Goal: Purchase product/service

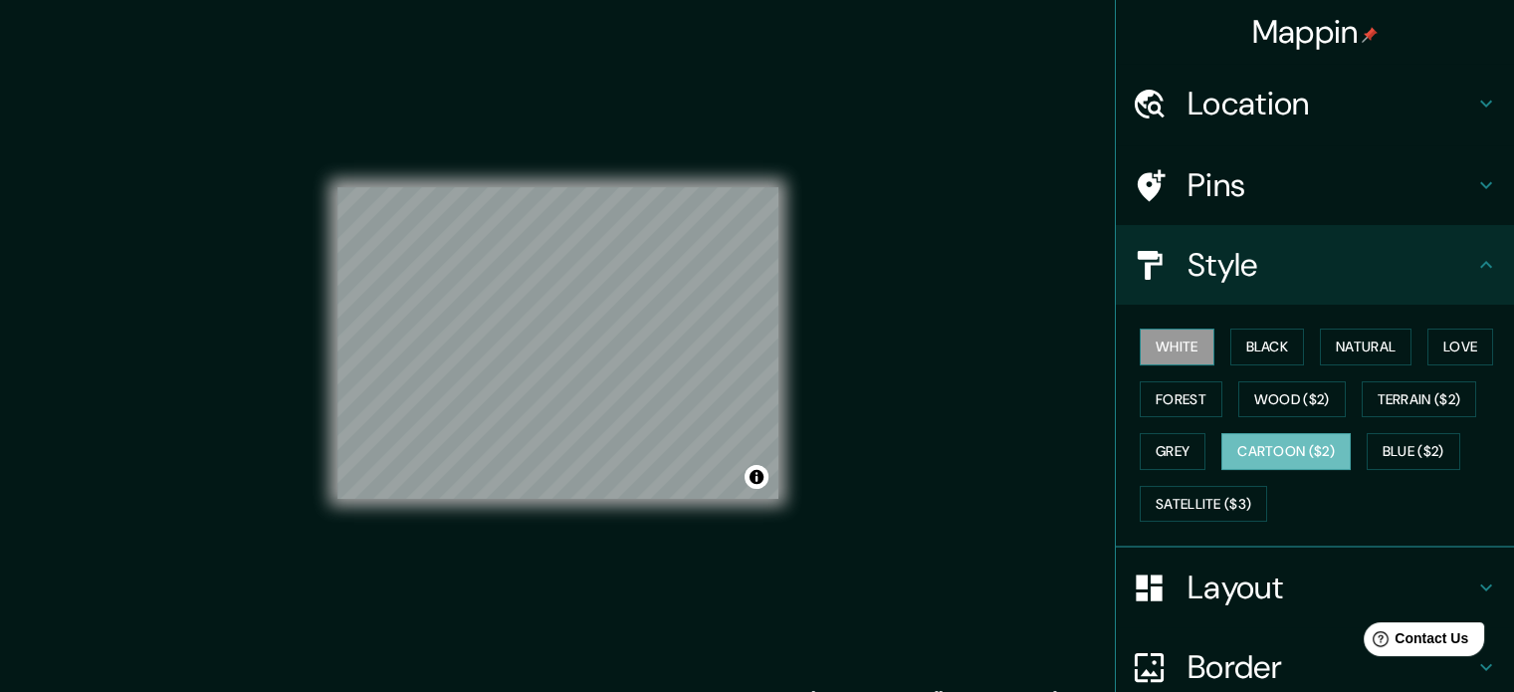
scroll to position [62, 0]
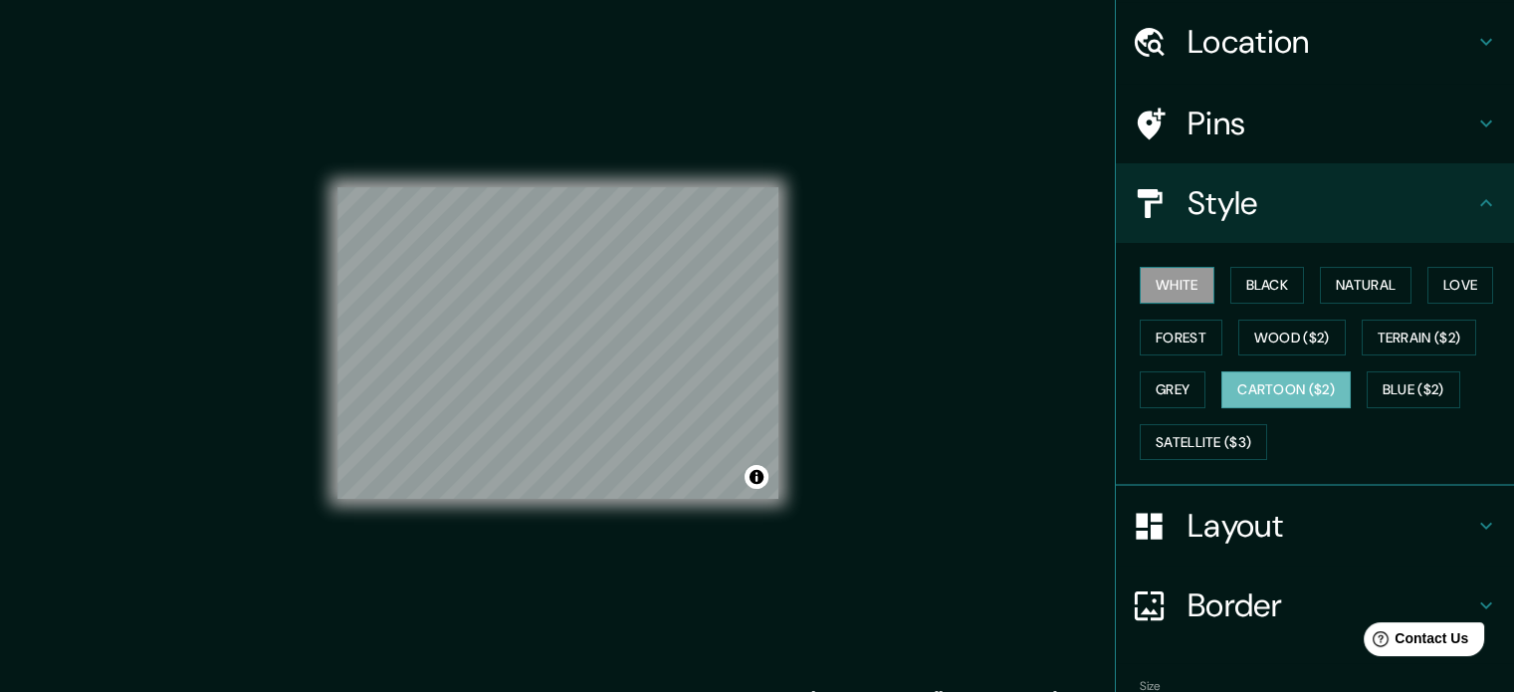
click at [1147, 285] on button "White" at bounding box center [1177, 285] width 75 height 37
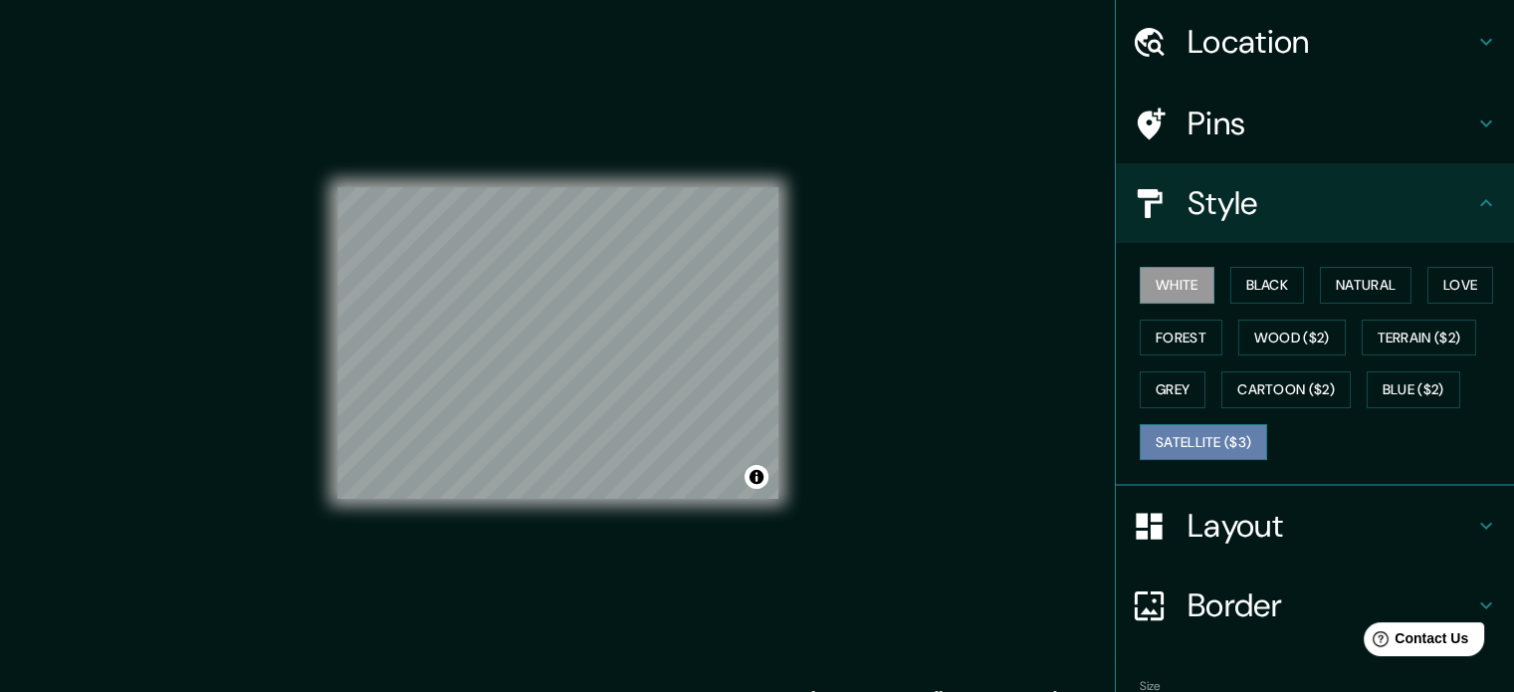
click at [1226, 435] on button "Satellite ($3)" at bounding box center [1203, 442] width 127 height 37
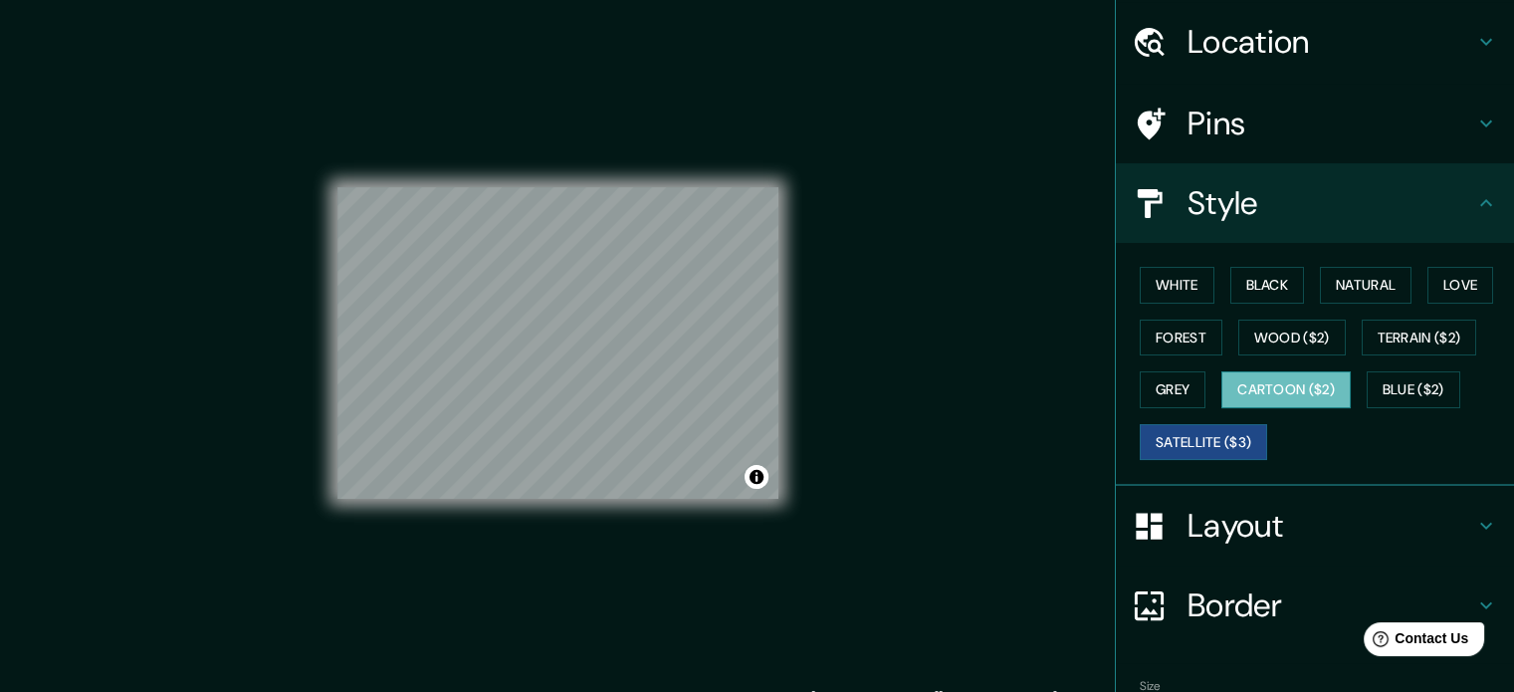
click at [1250, 388] on button "Cartoon ($2)" at bounding box center [1285, 389] width 129 height 37
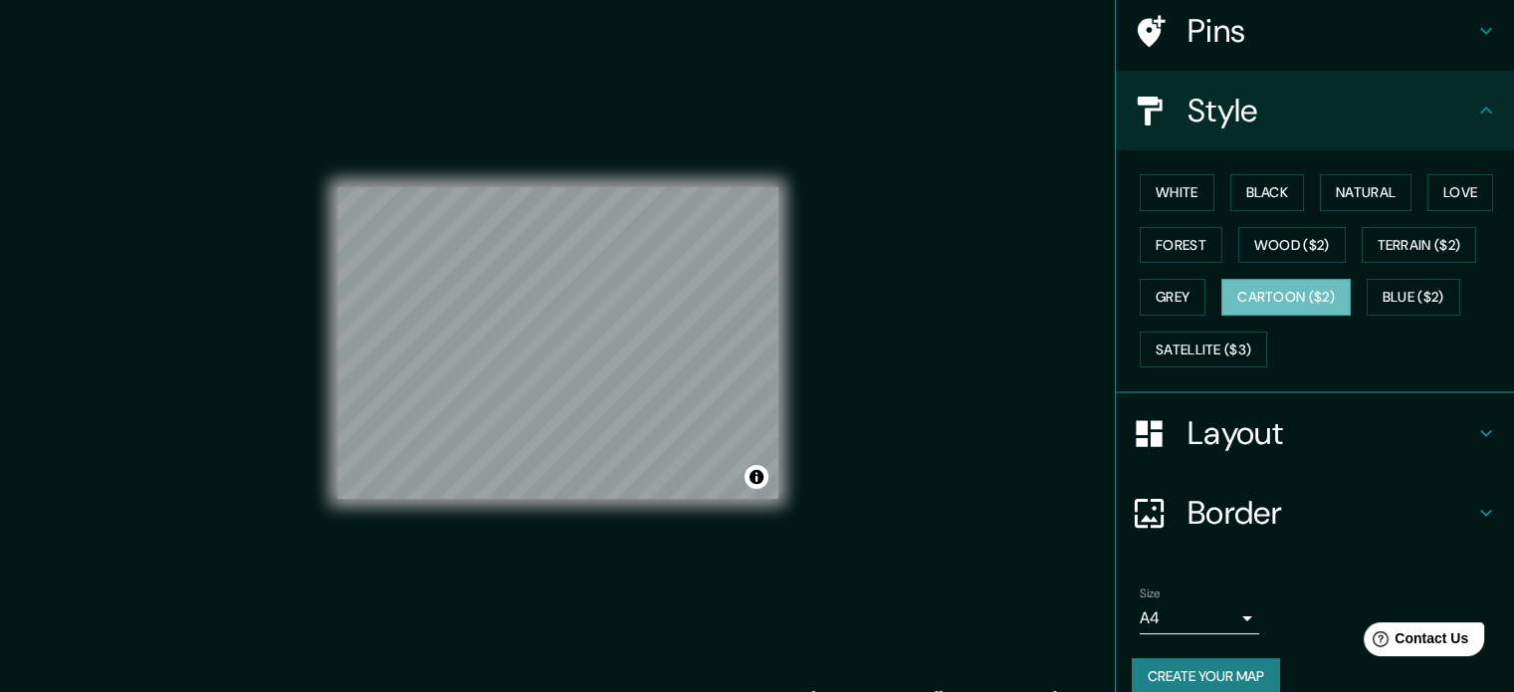
scroll to position [177, 0]
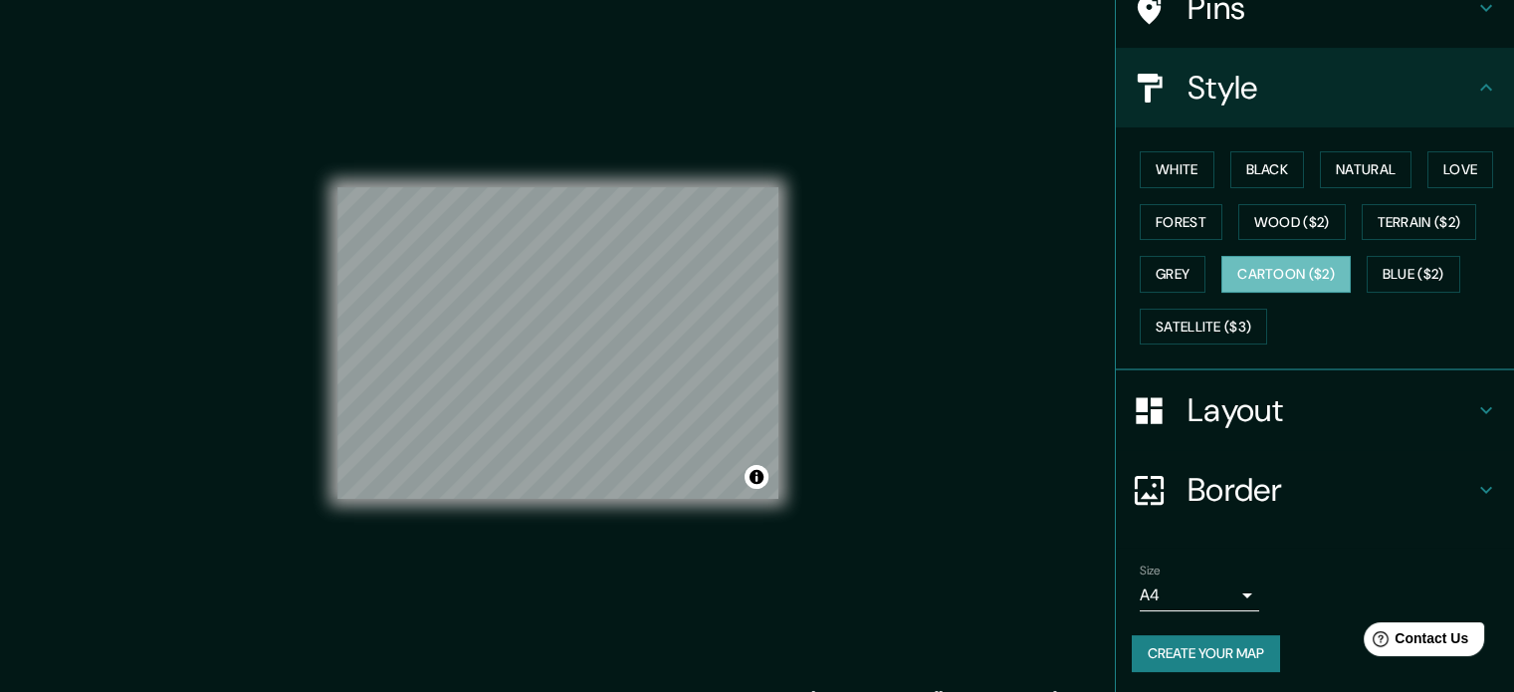
click at [1257, 408] on h4 "Layout" at bounding box center [1330, 410] width 287 height 40
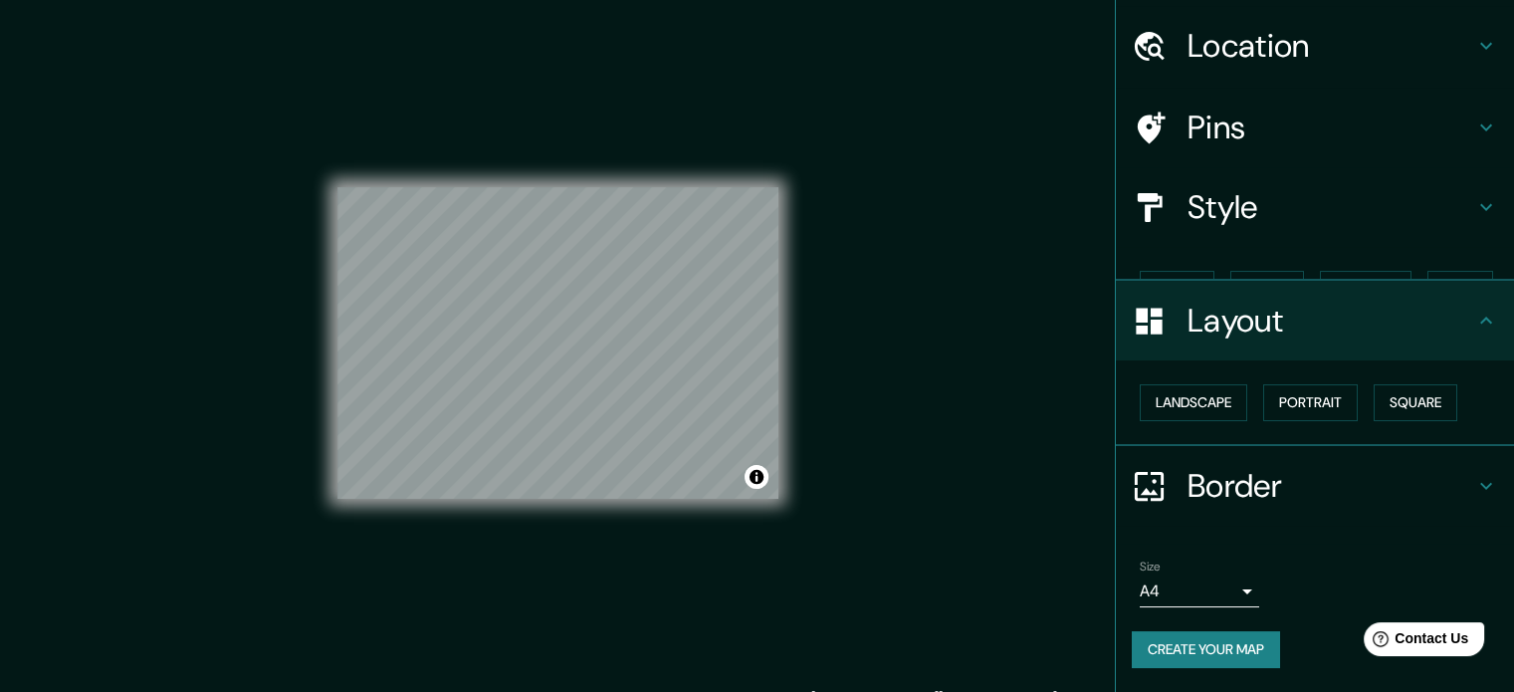
scroll to position [22, 0]
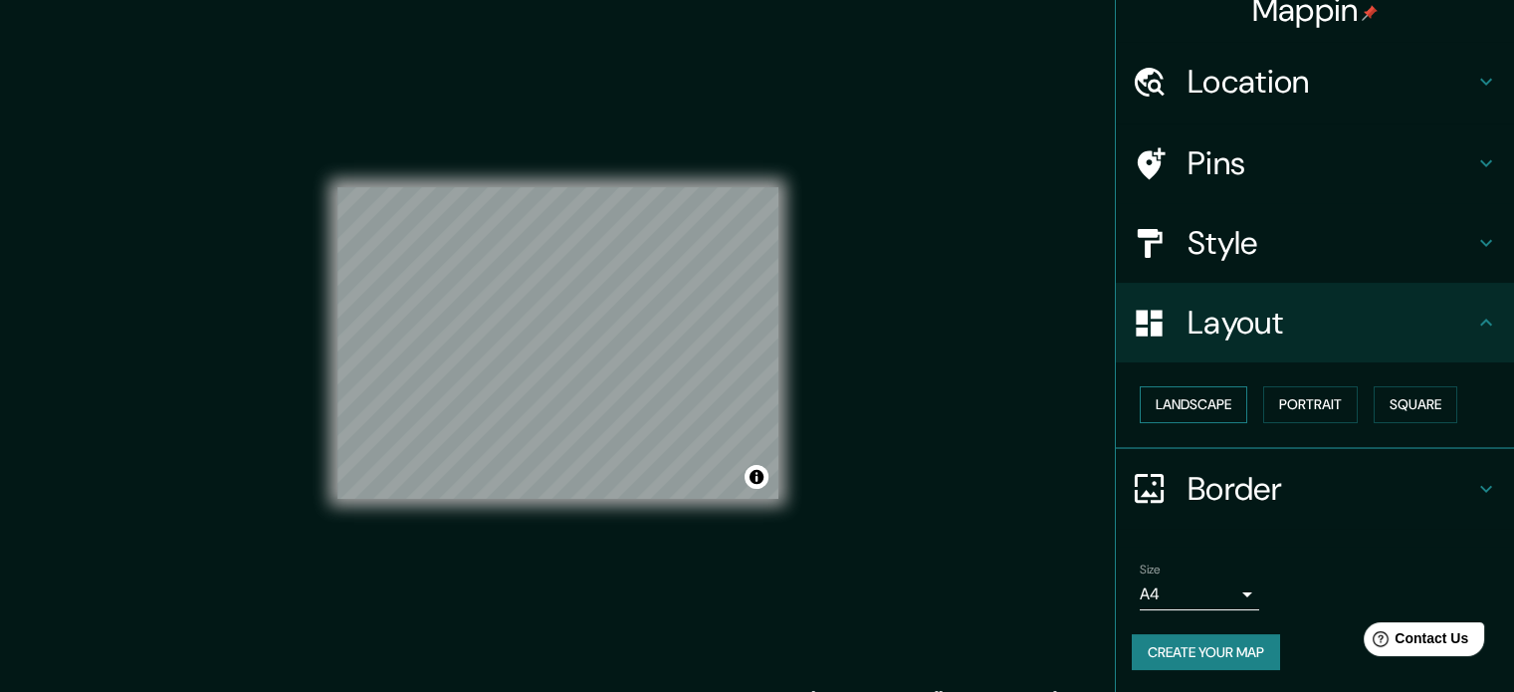
click at [1182, 400] on button "Landscape" at bounding box center [1193, 404] width 107 height 37
click at [1272, 410] on button "Portrait" at bounding box center [1310, 404] width 95 height 37
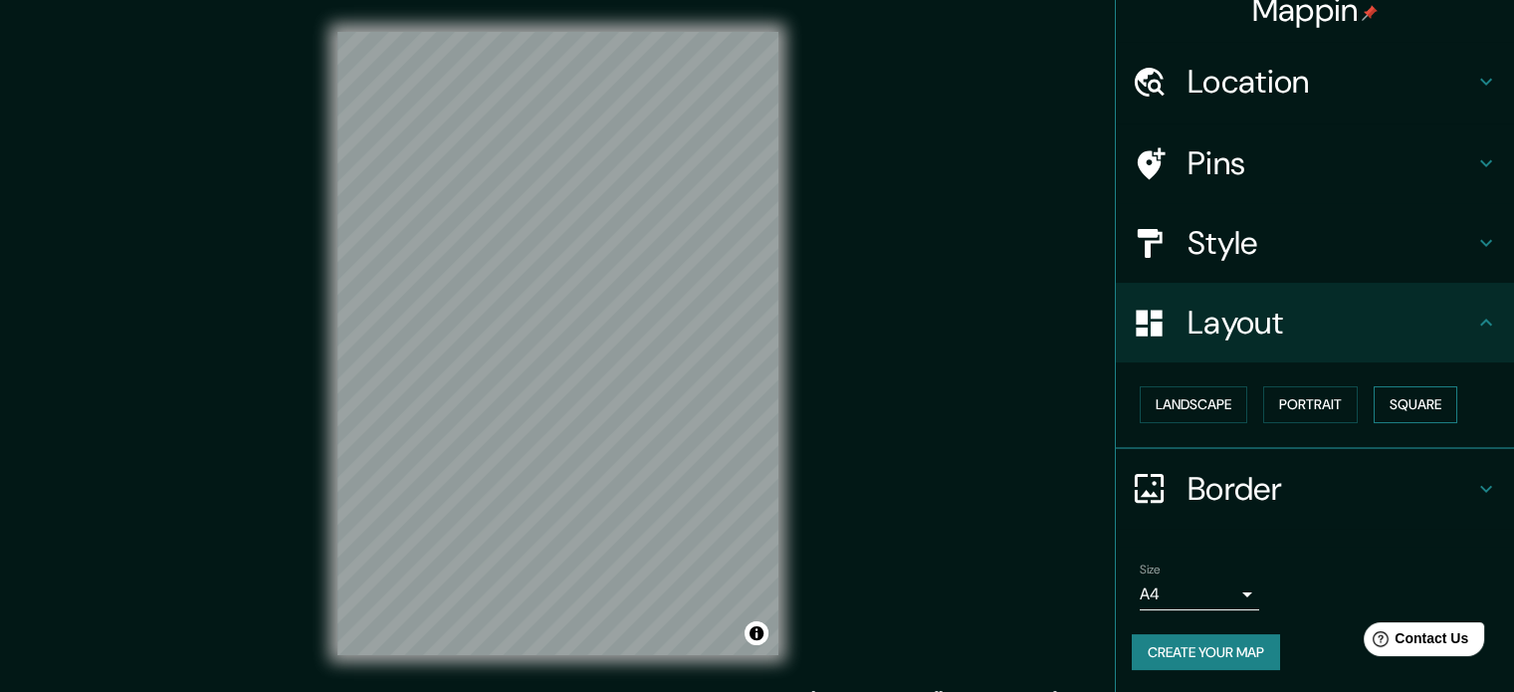
click at [1396, 402] on button "Square" at bounding box center [1415, 404] width 84 height 37
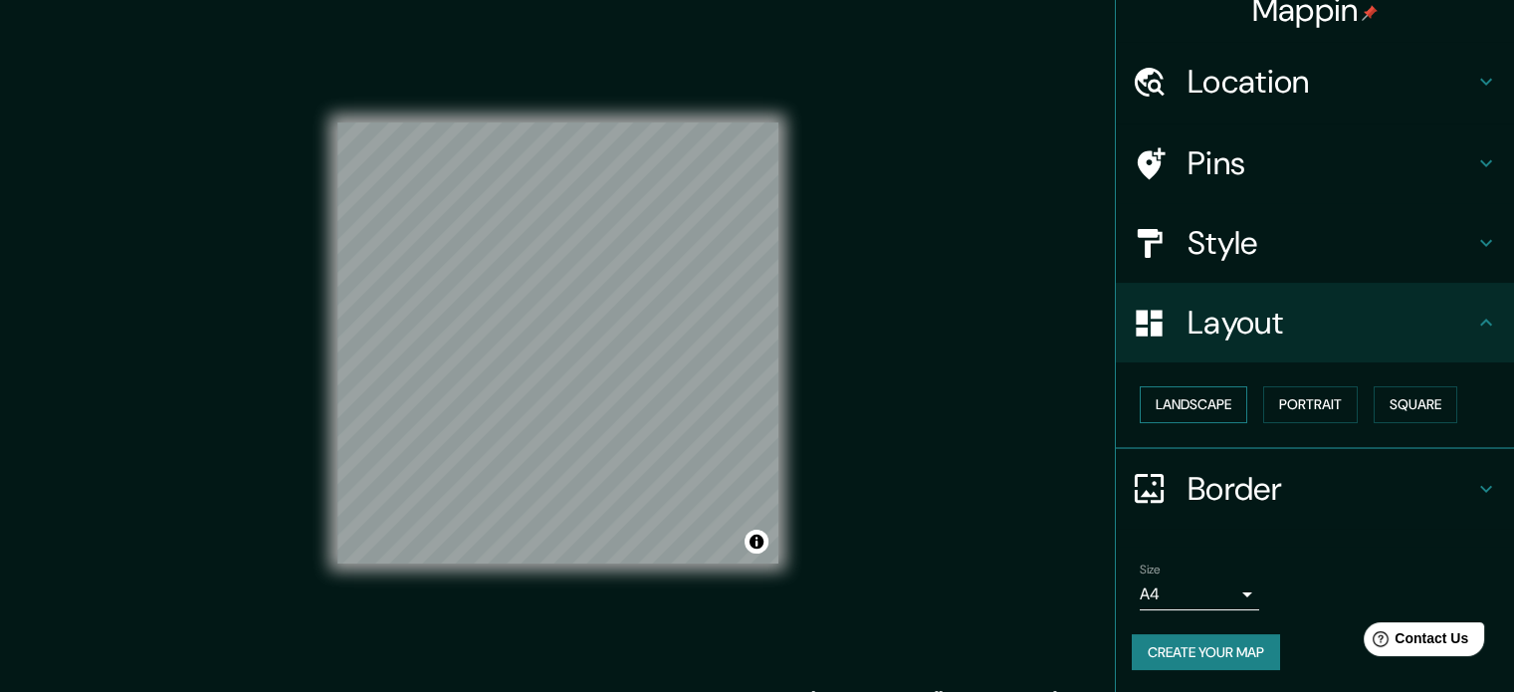
click at [1180, 395] on button "Landscape" at bounding box center [1193, 404] width 107 height 37
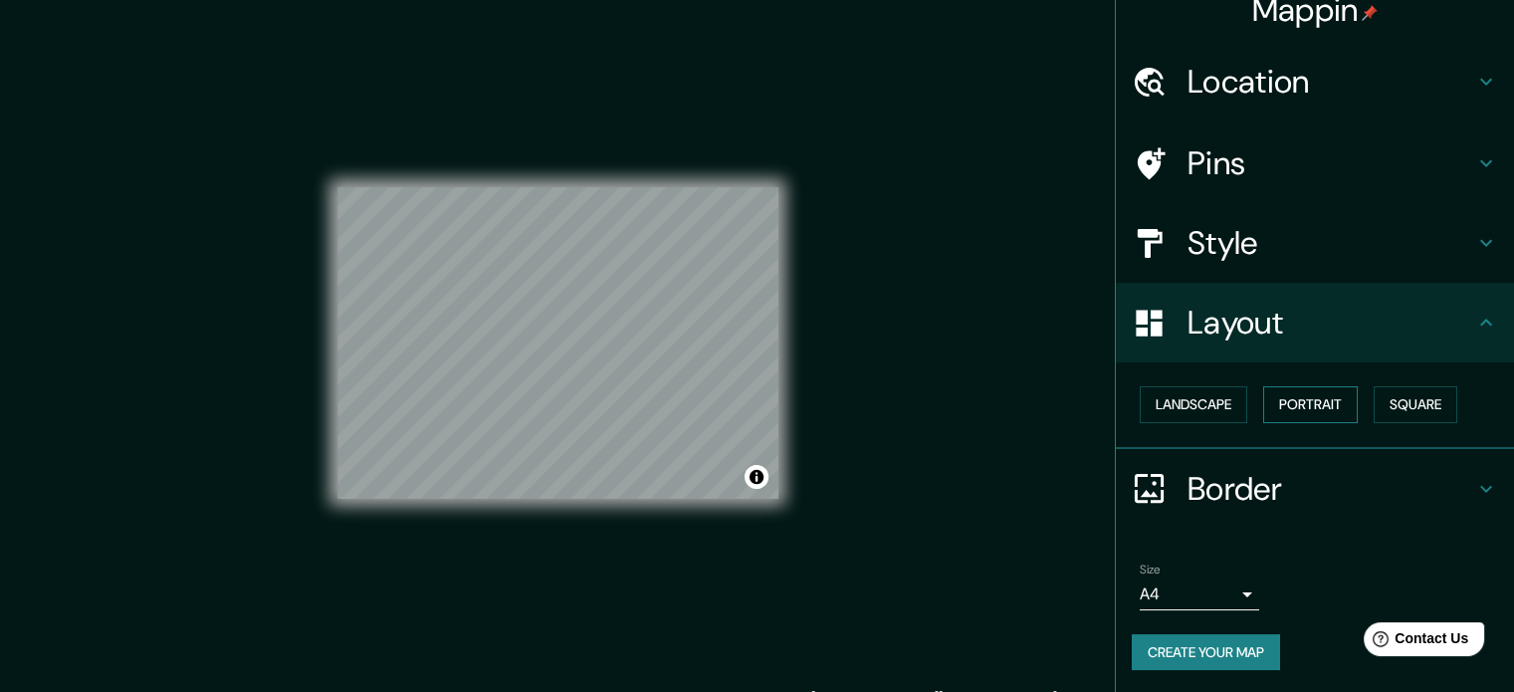
click at [1317, 402] on button "Portrait" at bounding box center [1310, 404] width 95 height 37
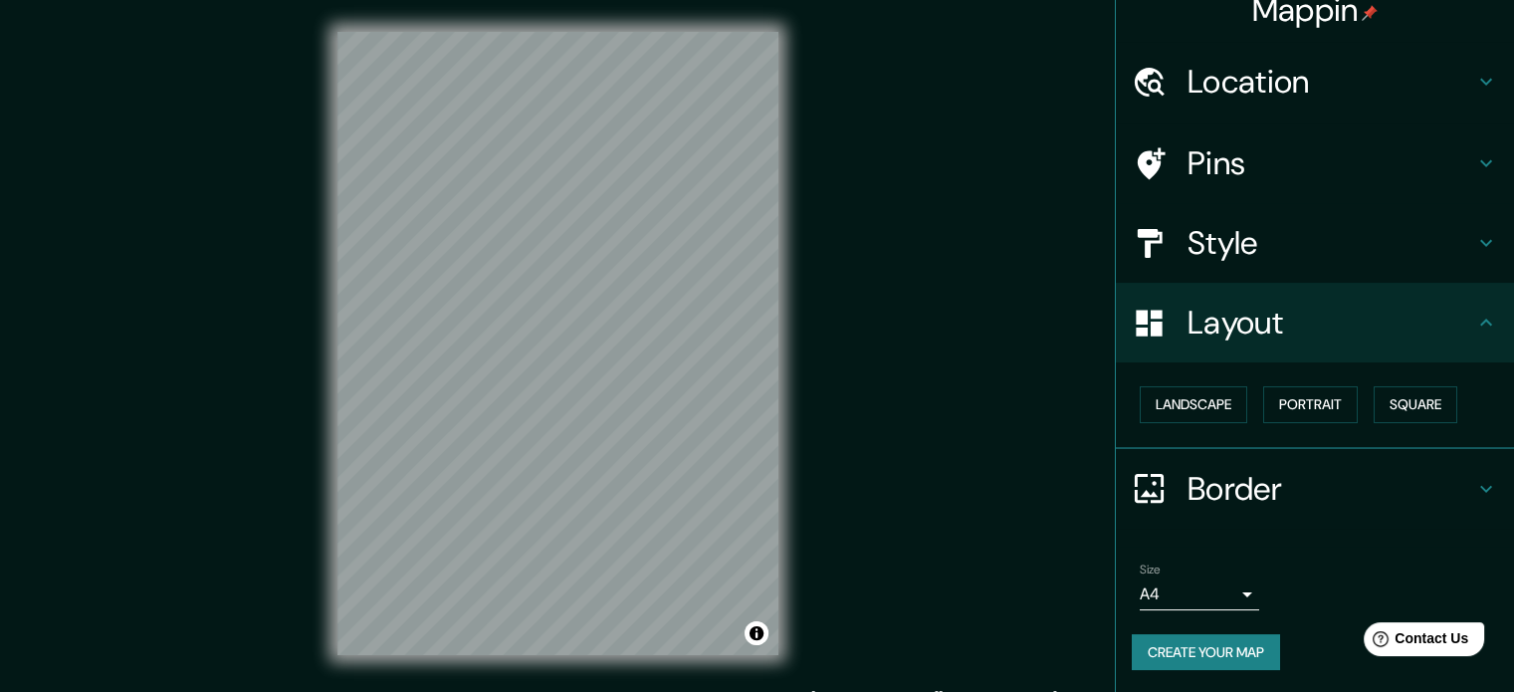
click at [1199, 236] on h4 "Style" at bounding box center [1330, 243] width 287 height 40
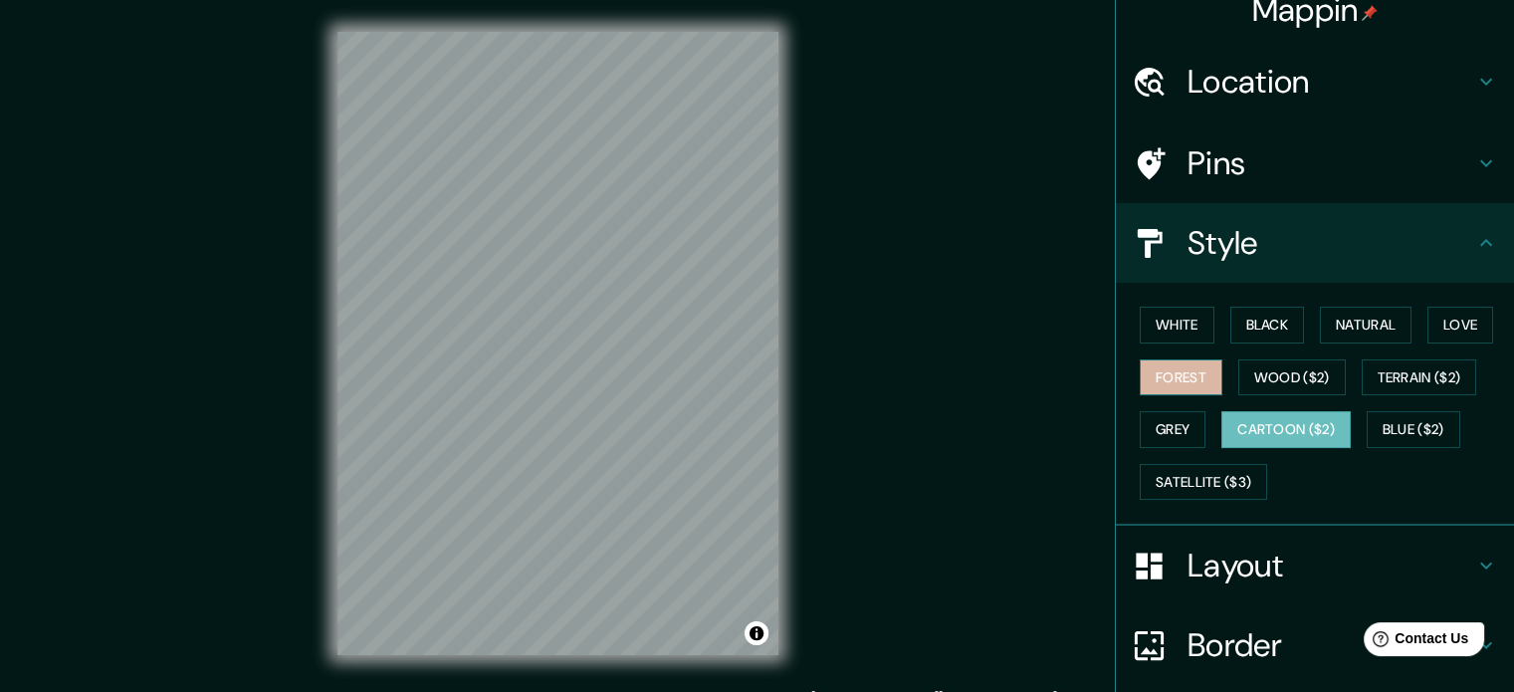
click at [1166, 381] on button "Forest" at bounding box center [1181, 377] width 83 height 37
